Goal: Information Seeking & Learning: Learn about a topic

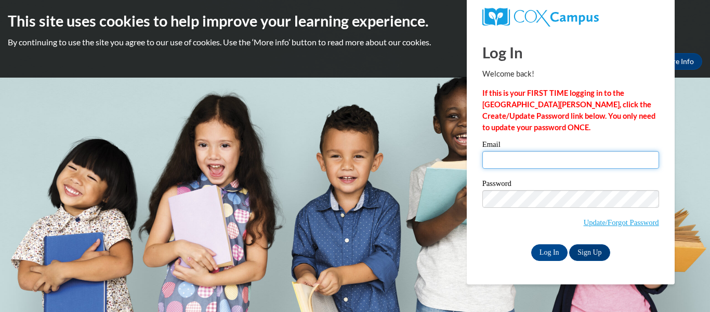
type input "krishawnac@outlook.com"
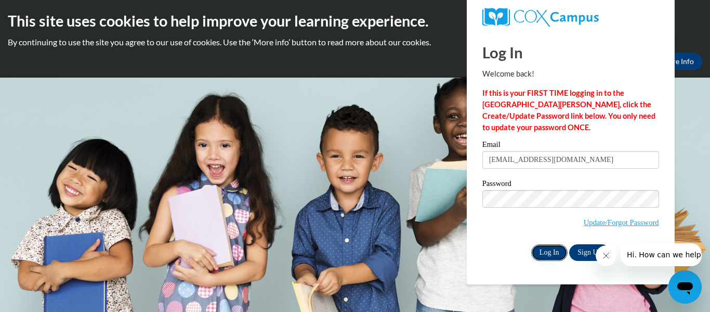
click at [552, 257] on input "Log In" at bounding box center [550, 252] width 36 height 17
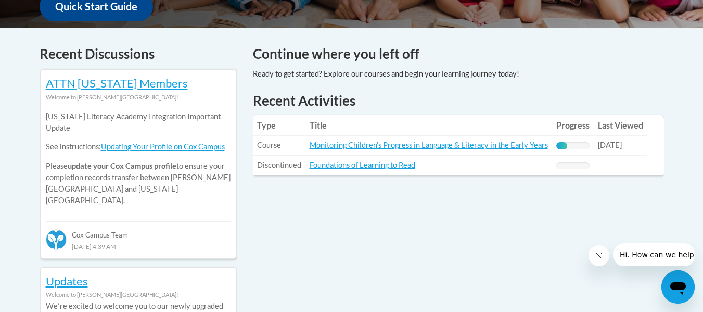
scroll to position [416, 0]
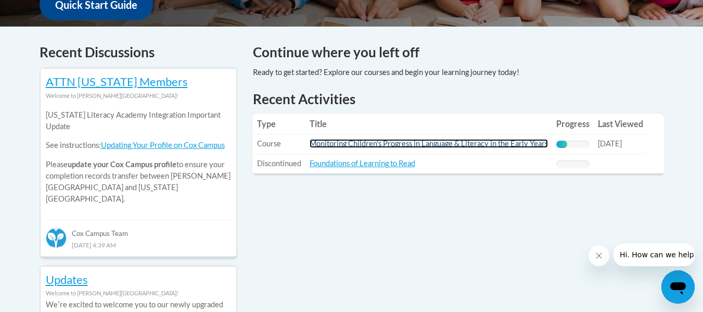
click at [426, 145] on link "Monitoring Children's Progress in Language & Literacy in the Early Years" at bounding box center [428, 143] width 238 height 9
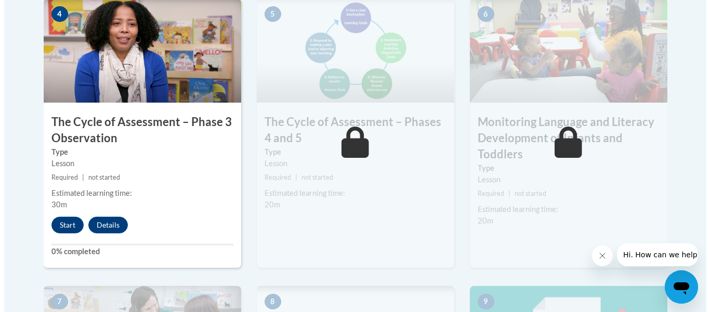
scroll to position [676, 0]
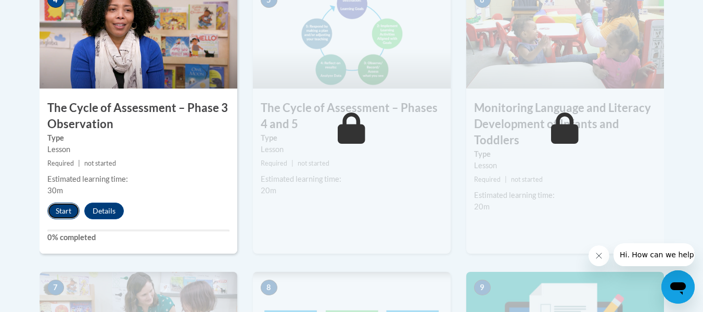
click at [56, 213] on button "Start" at bounding box center [63, 210] width 32 height 17
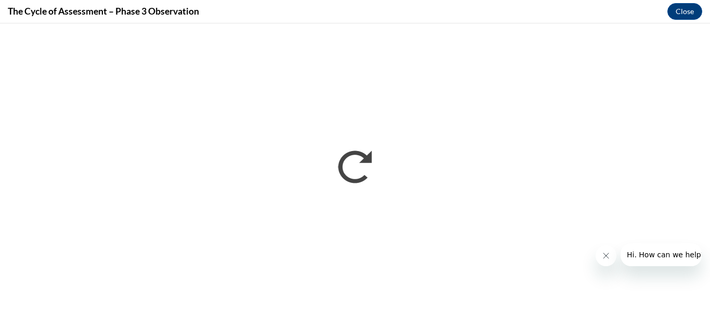
scroll to position [0, 0]
click at [621, 260] on div at bounding box center [649, 254] width 106 height 23
click at [617, 263] on div at bounding box center [649, 254] width 106 height 23
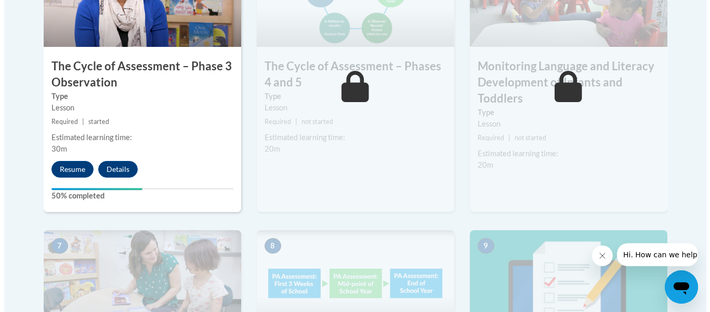
scroll to position [728, 0]
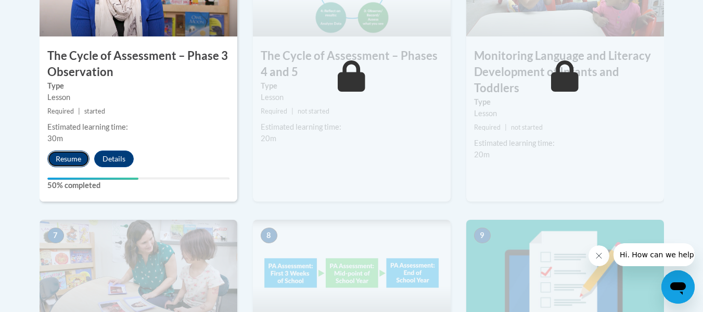
click at [72, 163] on button "Resume" at bounding box center [68, 158] width 42 height 17
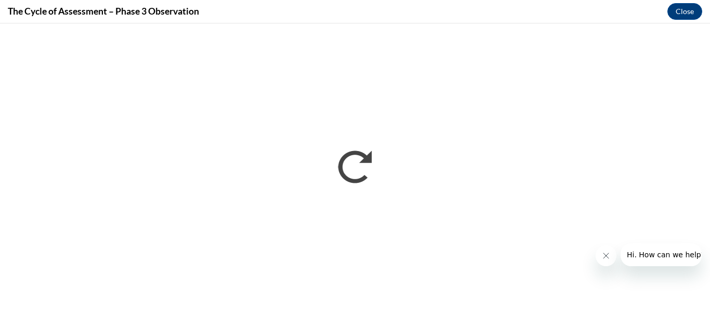
scroll to position [0, 0]
click at [605, 254] on icon "Close message from company" at bounding box center [606, 255] width 8 height 8
